Goal: Information Seeking & Learning: Stay updated

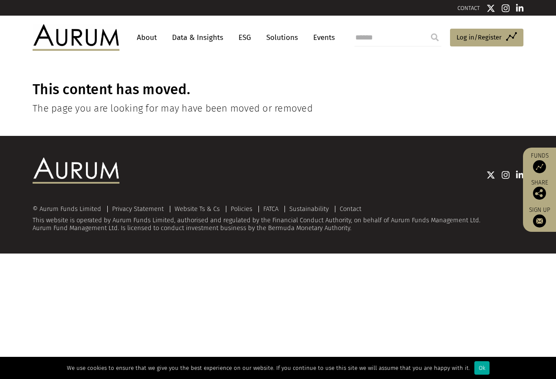
click at [490, 254] on html "CONTACT About Data & Insights ESG Solutions Events Access Funds Log in/Register…" at bounding box center [278, 127] width 556 height 254
